Goal: Task Accomplishment & Management: Manage account settings

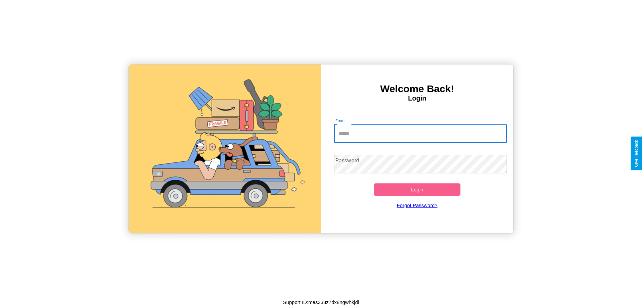
click at [421, 133] on input "Email" at bounding box center [420, 133] width 173 height 19
type input "**********"
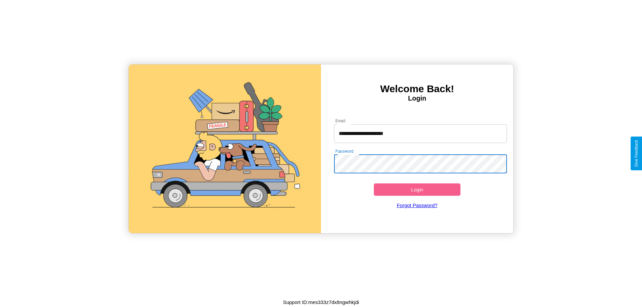
click at [417, 190] on button "Login" at bounding box center [417, 190] width 87 height 12
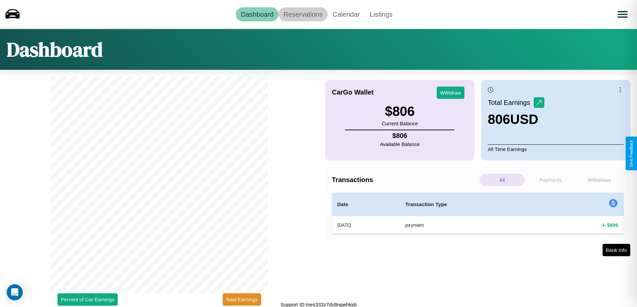
click at [303, 14] on link "Reservations" at bounding box center [303, 14] width 49 height 14
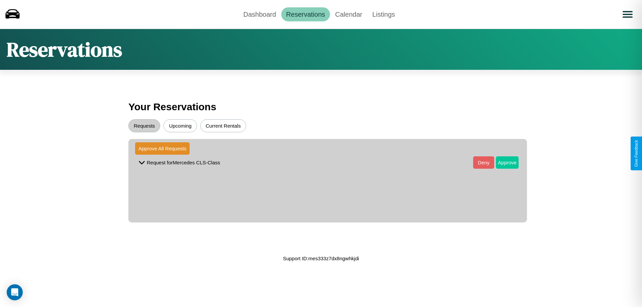
click at [503, 163] on button "Approve" at bounding box center [507, 163] width 23 height 12
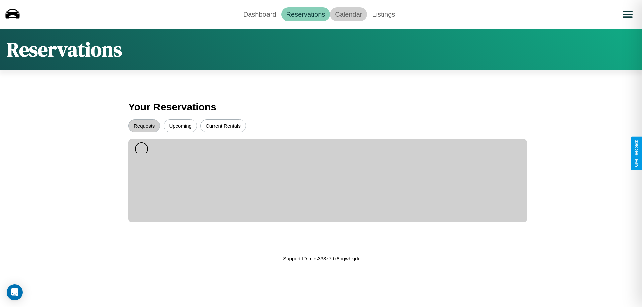
click at [349, 14] on link "Calendar" at bounding box center [348, 14] width 37 height 14
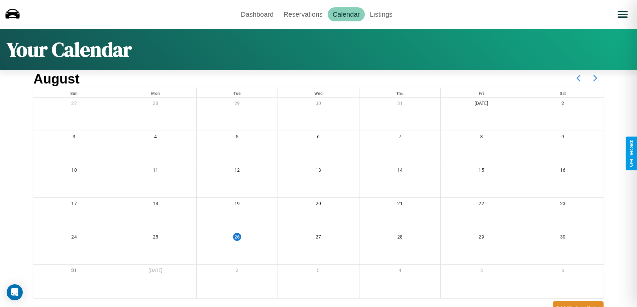
click at [596, 78] on icon at bounding box center [595, 78] width 17 height 17
click at [257, 14] on link "Dashboard" at bounding box center [257, 14] width 43 height 14
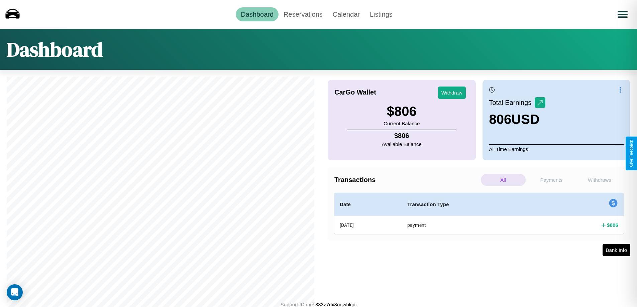
click at [600, 180] on p "Withdraws" at bounding box center [599, 180] width 45 height 12
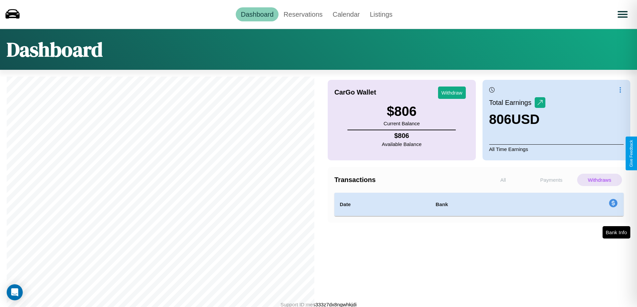
click at [600, 180] on p "Withdraws" at bounding box center [599, 180] width 45 height 12
click at [551, 180] on p "Payments" at bounding box center [551, 180] width 45 height 12
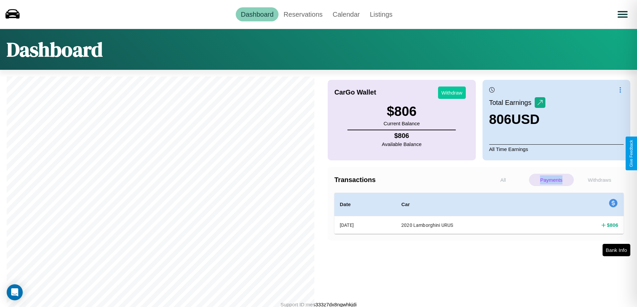
click at [452, 93] on button "Withdraw" at bounding box center [452, 93] width 28 height 12
